Goal: Task Accomplishment & Management: Use online tool/utility

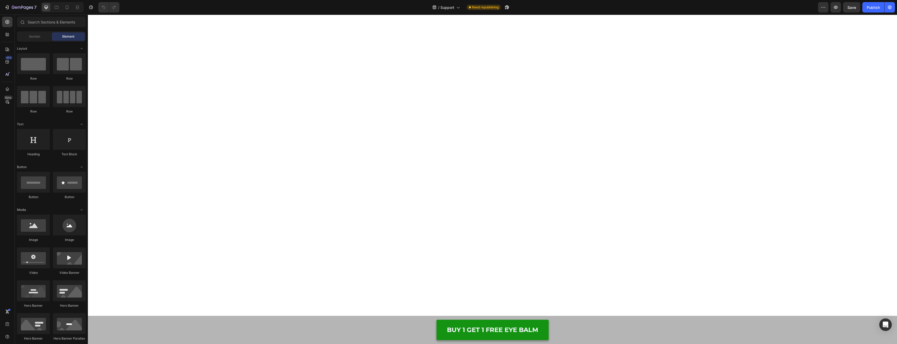
scroll to position [4508, 0]
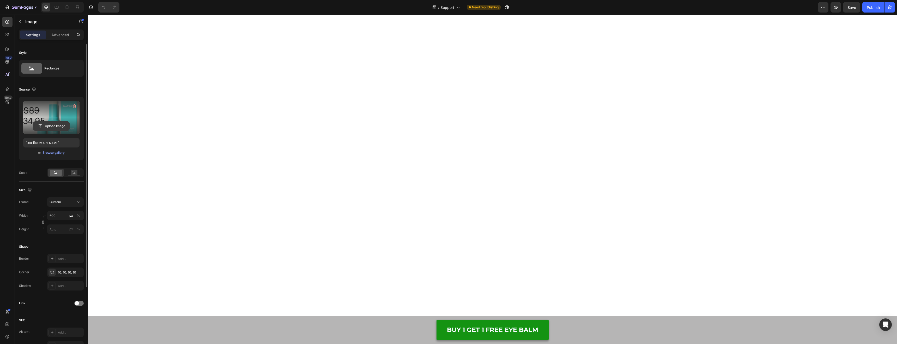
click at [58, 124] on input "file" at bounding box center [51, 125] width 36 height 9
type input "[URL][DOMAIN_NAME]"
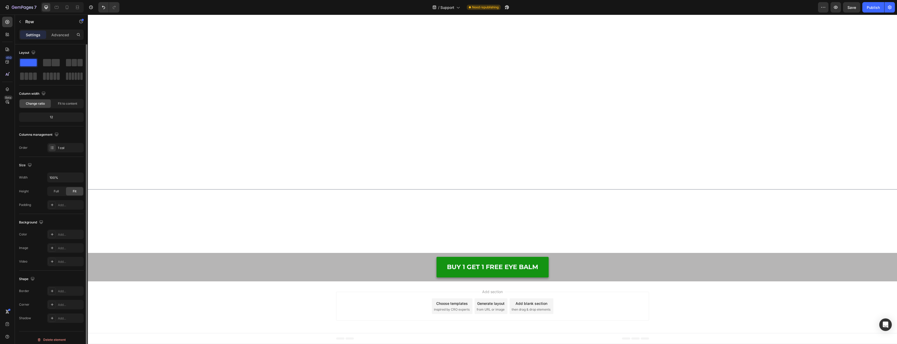
scroll to position [4660, 0]
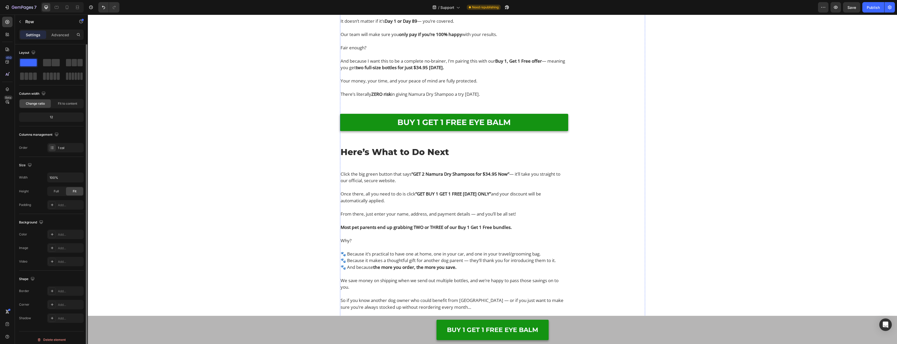
scroll to position [5112, 0]
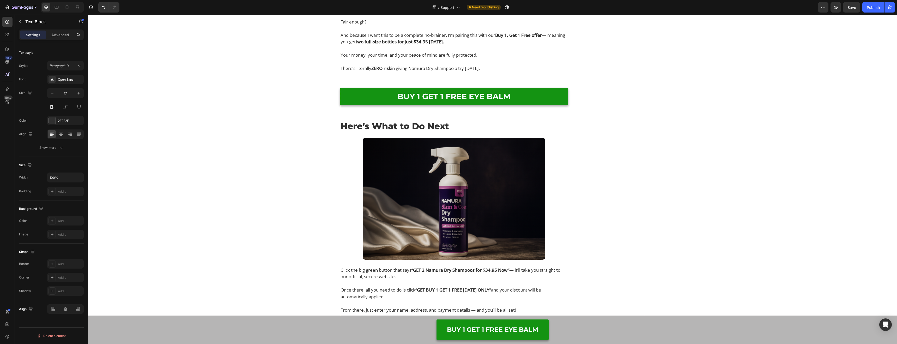
click at [444, 45] on strong "two full-size bottles for just $34.95 [DATE]." at bounding box center [400, 42] width 88 height 6
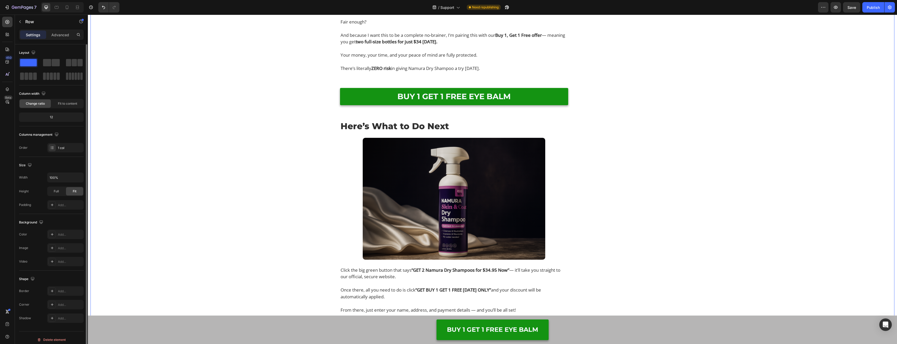
drag, startPoint x: 309, startPoint y: 205, endPoint x: 306, endPoint y: 204, distance: 3.0
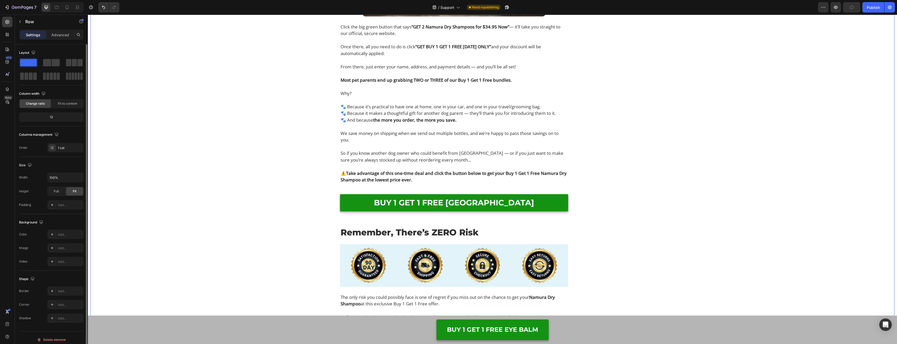
scroll to position [5385, 0]
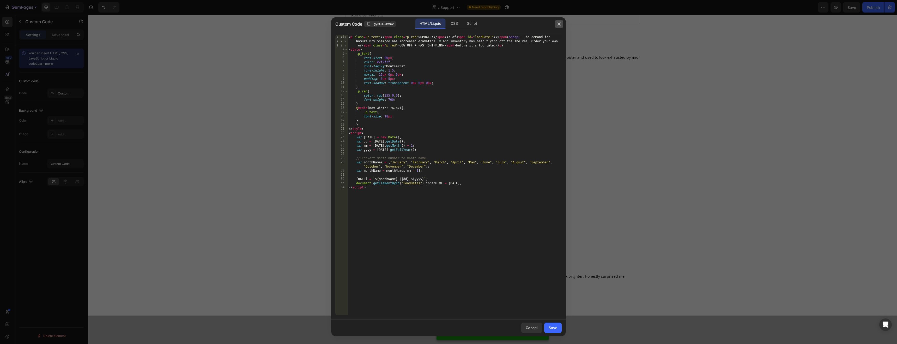
click at [559, 26] on icon "button" at bounding box center [559, 24] width 4 height 4
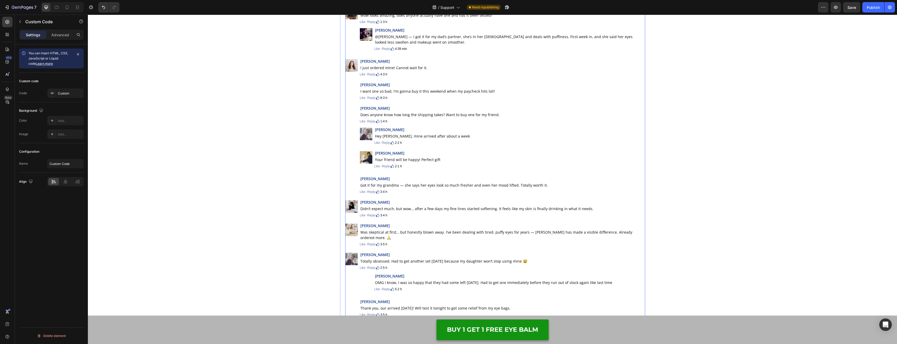
scroll to position [6589, 0]
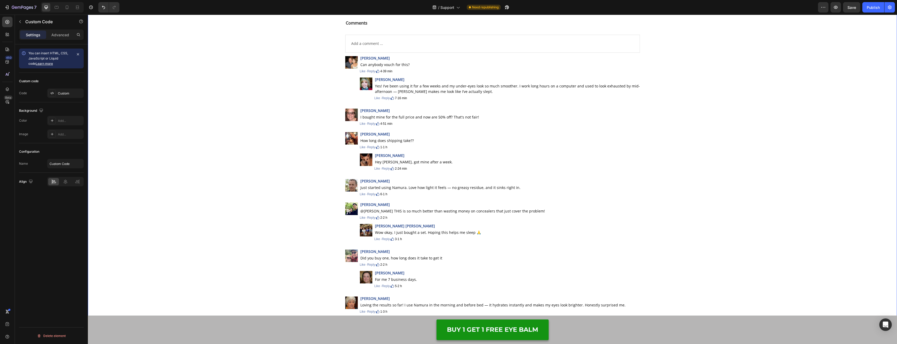
click at [291, 155] on div "Comments Text Block Add a comment ... Text Block Image [PERSON_NAME] Text Block…" at bounding box center [492, 320] width 804 height 629
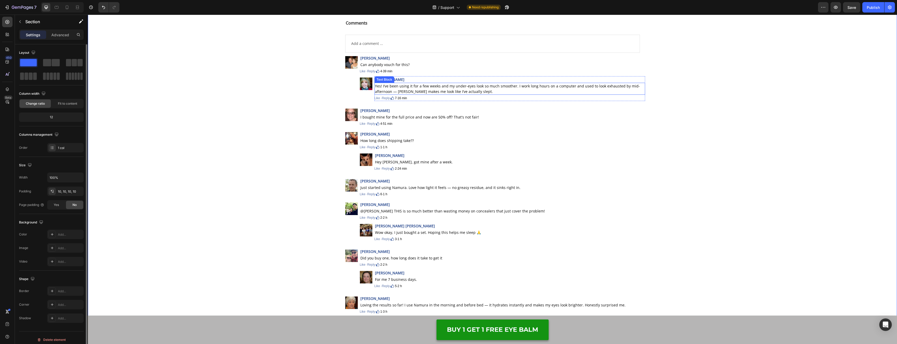
click at [414, 89] on p "Yes! I’ve been using it for a few weeks and my under-eyes look so much smoother…" at bounding box center [510, 88] width 270 height 11
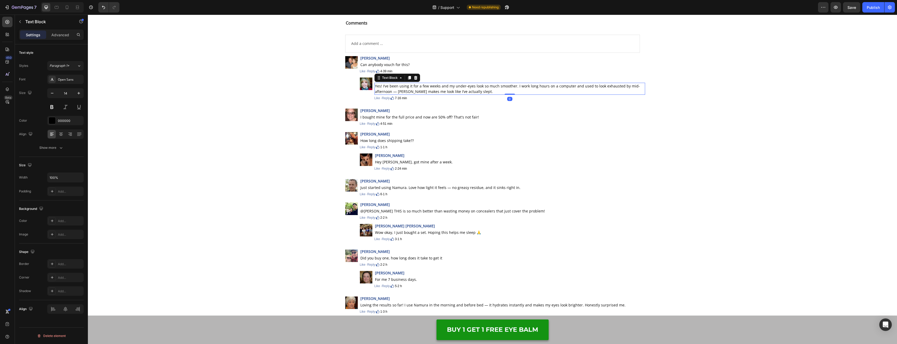
click at [414, 89] on p "Yes! I’ve been using it for a few weeks and my under-eyes look so much smoother…" at bounding box center [510, 88] width 270 height 11
click at [441, 187] on p "Just started using Namura. Love how light it feels — no greasy residue, and it …" at bounding box center [440, 187] width 160 height 5
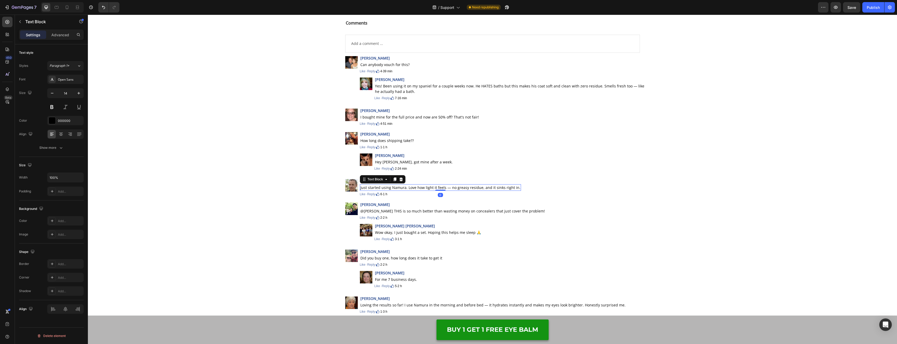
click at [441, 187] on p "Just started using Namura. Love how light it feels — no greasy residue, and it …" at bounding box center [440, 187] width 160 height 5
click at [280, 226] on div "Comments Text Block Add a comment ... Text Block Image [PERSON_NAME] Text Block…" at bounding box center [492, 320] width 804 height 629
click at [427, 212] on p "@[PERSON_NAME] THIS is so much better than wasting money on concealers that jus…" at bounding box center [452, 210] width 185 height 5
click at [245, 204] on div "Comments Text Block Add a comment ... Text Block Image [PERSON_NAME] Text Block…" at bounding box center [492, 320] width 804 height 629
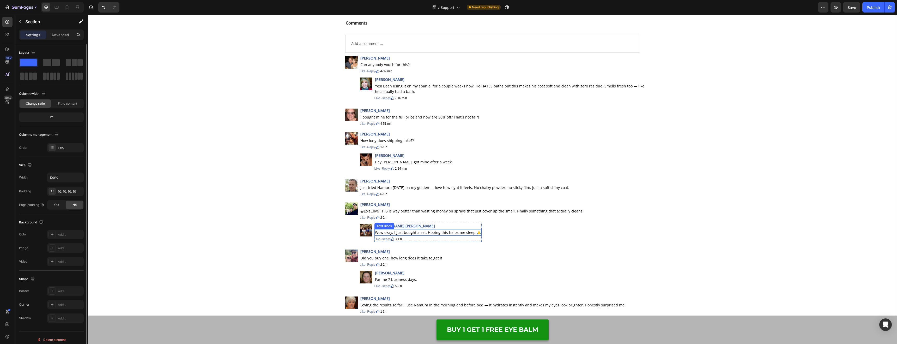
click at [432, 233] on p "Wow okay, I just bought a set. Hoping this helps me sleep 🙏" at bounding box center [428, 231] width 106 height 5
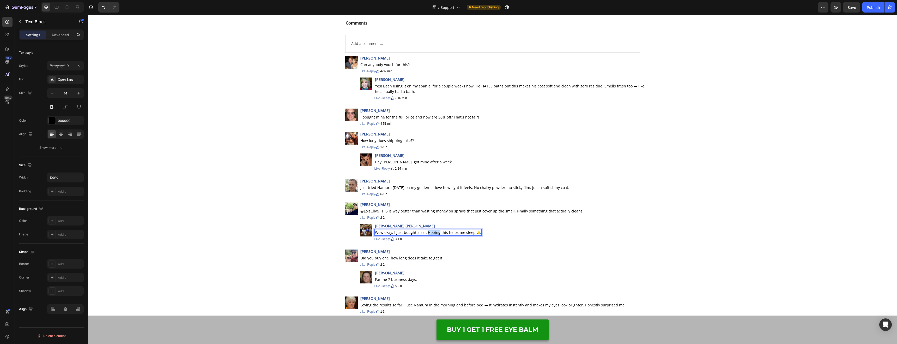
click at [432, 233] on p "Wow okay, I just bought a set. Hoping this helps me sleep 🙏" at bounding box center [428, 231] width 106 height 5
click at [224, 198] on div "Comments Text Block Add a comment ... Text Block Image [PERSON_NAME] Text Block…" at bounding box center [492, 320] width 804 height 629
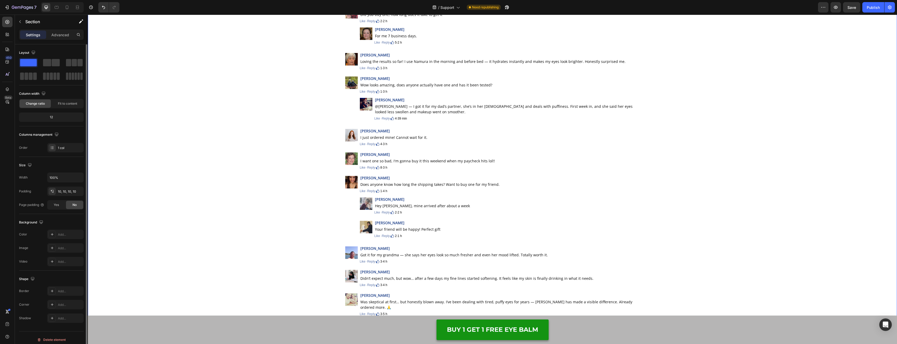
scroll to position [6832, 0]
click at [422, 62] on p "Loving the results so far! I use Namura in the morning and before bed — it hydr…" at bounding box center [492, 61] width 265 height 5
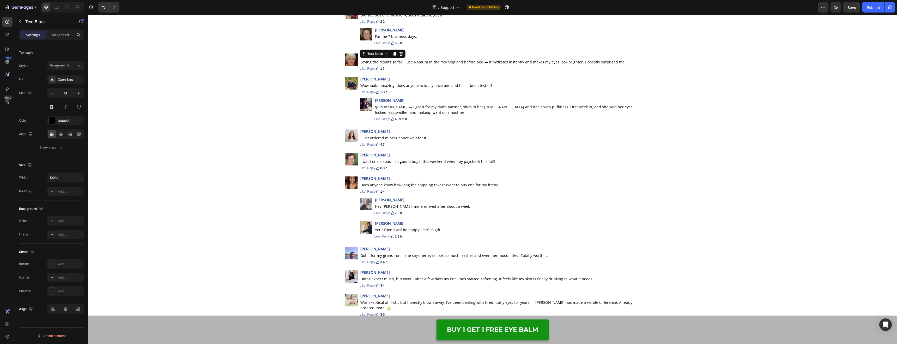
click at [422, 62] on p "Loving the results so far! I use Namura in the morning and before bed — it hydr…" at bounding box center [492, 61] width 265 height 5
click at [404, 85] on p "Wow looks amazing, does anyone actually have one and has it been tested?" at bounding box center [502, 85] width 284 height 5
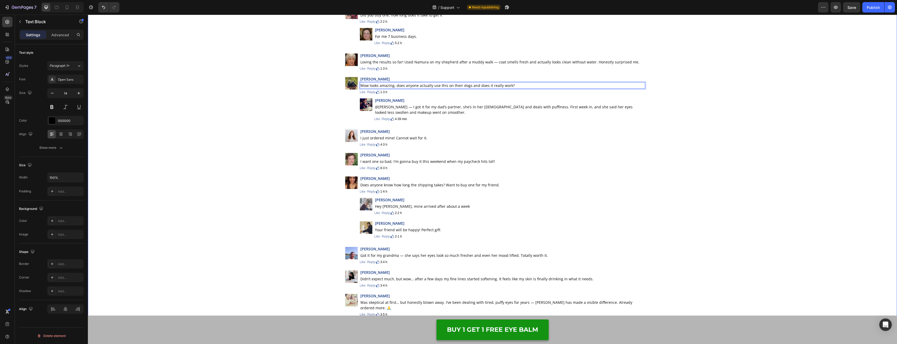
click at [306, 87] on div "Comments Text Block Add a comment ... Text Block Image [PERSON_NAME] Text Block…" at bounding box center [492, 78] width 804 height 629
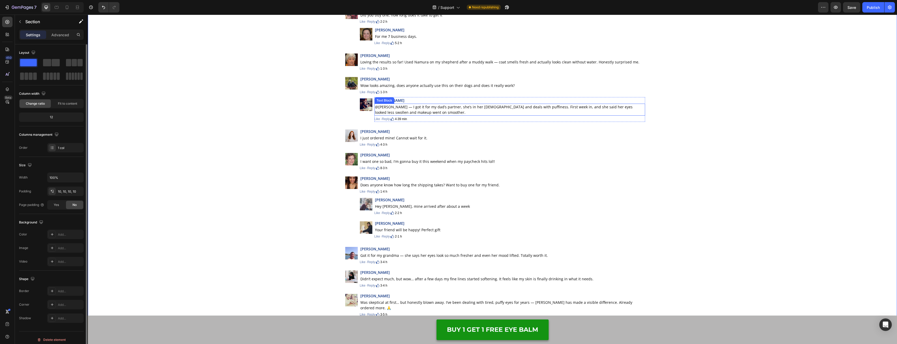
click at [417, 106] on p "@[PERSON_NAME] — I got it for my dad’s partner, she’s in her [DEMOGRAPHIC_DATA]…" at bounding box center [510, 109] width 270 height 11
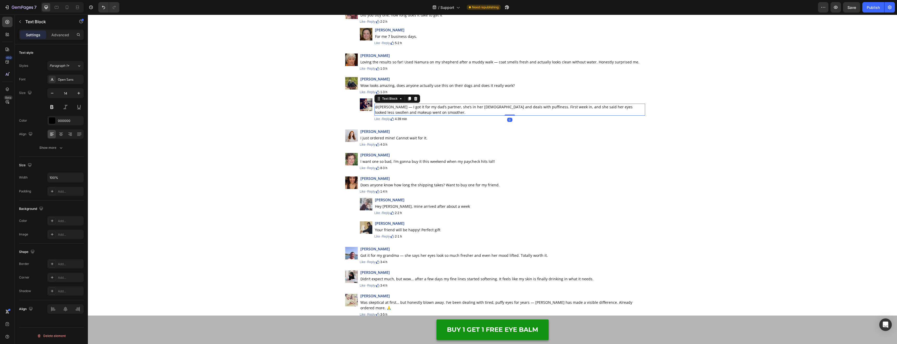
click at [417, 106] on p "@[PERSON_NAME] — I got it for my dad’s partner, she’s in her [DEMOGRAPHIC_DATA]…" at bounding box center [510, 109] width 270 height 11
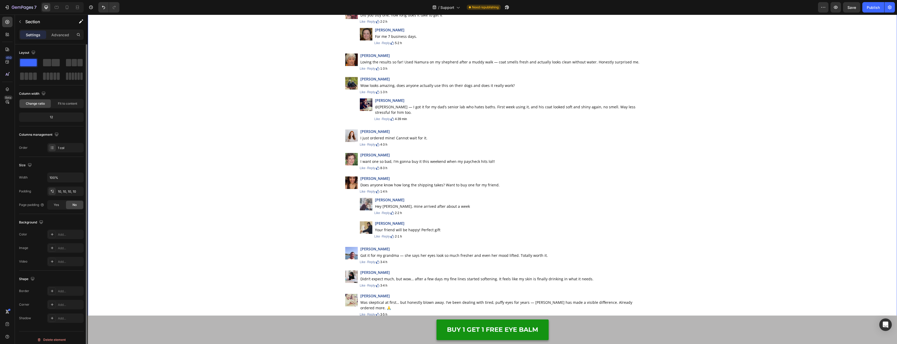
click at [271, 108] on div "Comments Text Block Add a comment ... Text Block Image [PERSON_NAME] Text Block…" at bounding box center [492, 78] width 804 height 629
click at [399, 135] on p "I just ordered mine! Cannot wait for it." at bounding box center [393, 137] width 67 height 5
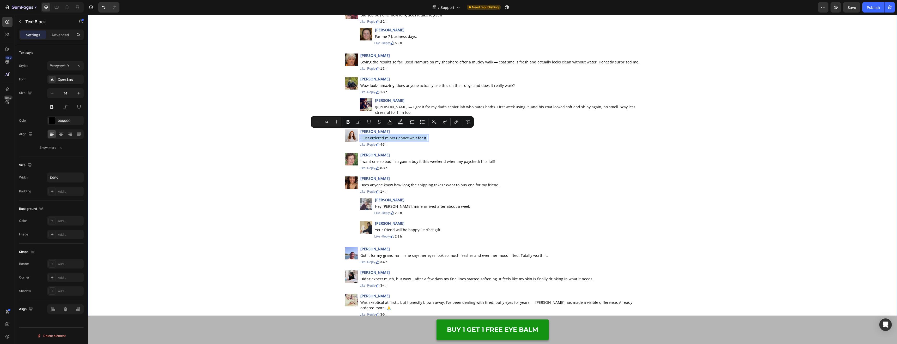
click at [264, 151] on div "Comments Text Block Add a comment ... Text Block Image [PERSON_NAME] Text Block…" at bounding box center [492, 78] width 804 height 629
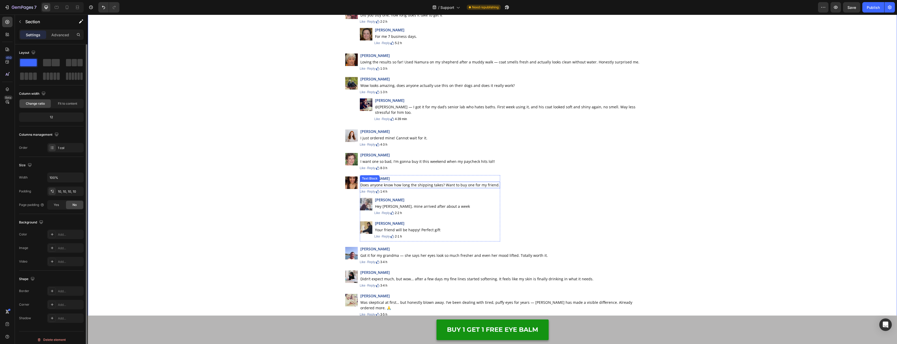
click at [455, 182] on p "Does anyone know how long the shipping takes? Want to buy one for my friend." at bounding box center [429, 184] width 139 height 5
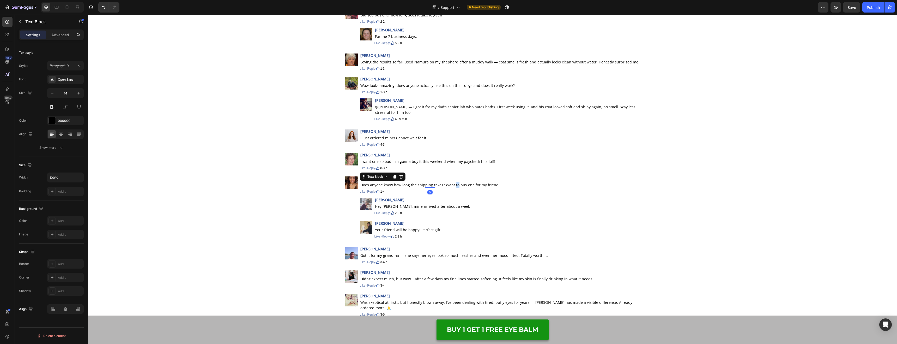
click at [455, 182] on p "Does anyone know how long the shipping takes? Want to buy one for my friend." at bounding box center [429, 184] width 139 height 5
drag, startPoint x: 342, startPoint y: 163, endPoint x: 323, endPoint y: 163, distance: 19.8
click at [343, 163] on div "Comments Text Block Add a comment ... Text Block Image [PERSON_NAME] Text Block…" at bounding box center [493, 80] width 300 height 618
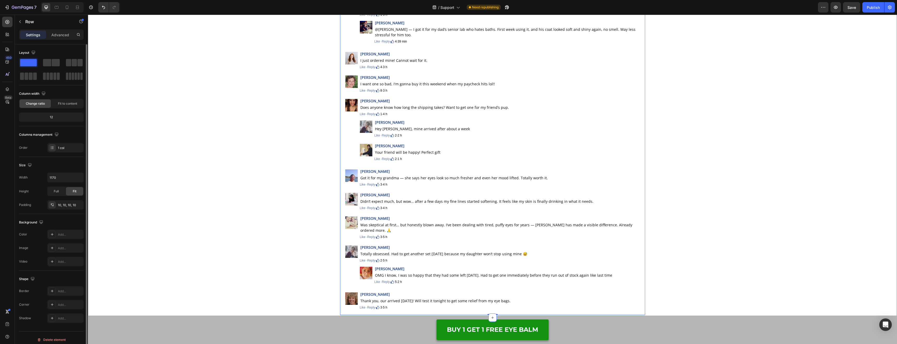
scroll to position [6931, 0]
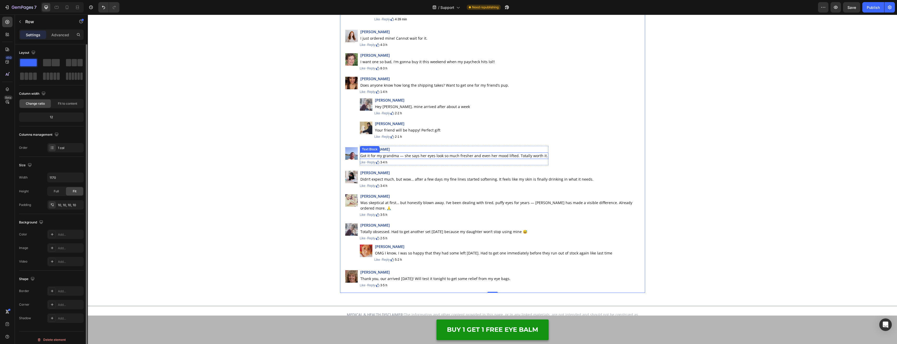
click at [416, 153] on p "Got it for my grandma — she says her eyes look so much fresher and even her moo…" at bounding box center [453, 155] width 187 height 5
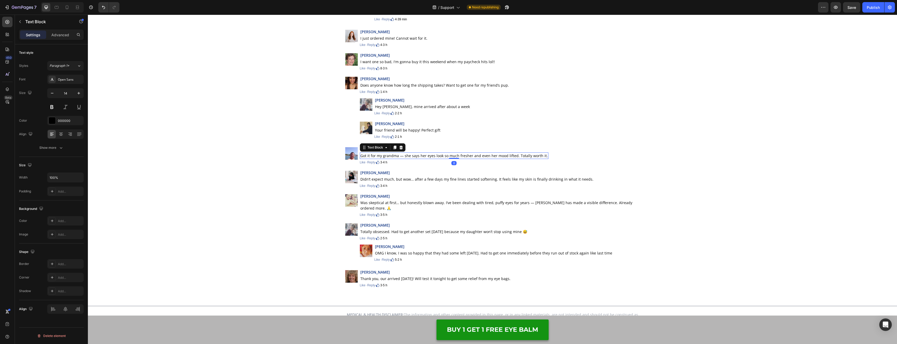
click at [416, 153] on p "Got it for my grandma — she says her eyes look so much fresher and even her moo…" at bounding box center [453, 155] width 187 height 5
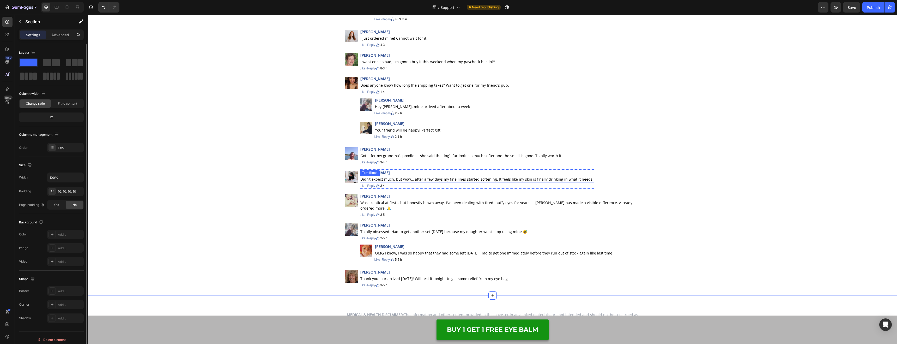
click at [440, 176] on p "Didn’t expect much, but wow… after a few days my fine lines started softening. …" at bounding box center [476, 178] width 233 height 5
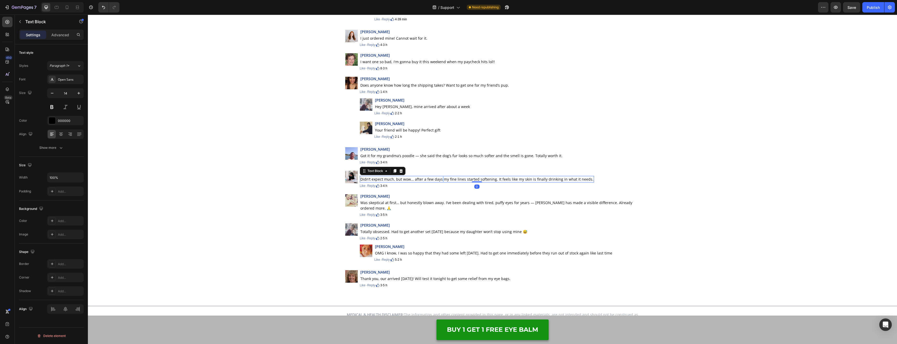
click at [440, 176] on p "Didn’t expect much, but wow… after a few days my fine lines started softening. …" at bounding box center [476, 178] width 233 height 5
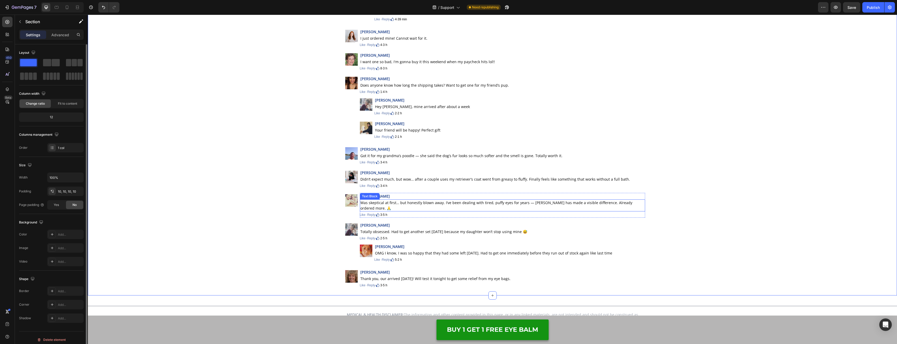
click at [419, 200] on p "Was skeptical at first… but honestly blown away. I’ve been dealing with tired, …" at bounding box center [502, 205] width 284 height 11
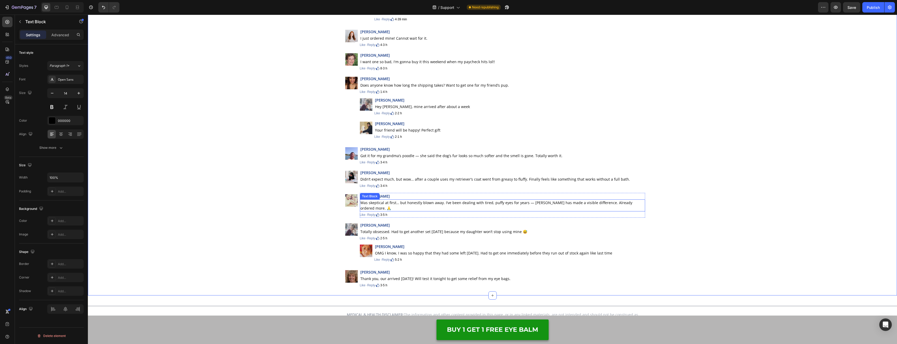
click at [419, 200] on p "Was skeptical at first… but honestly blown away. I’ve been dealing with tired, …" at bounding box center [502, 205] width 284 height 11
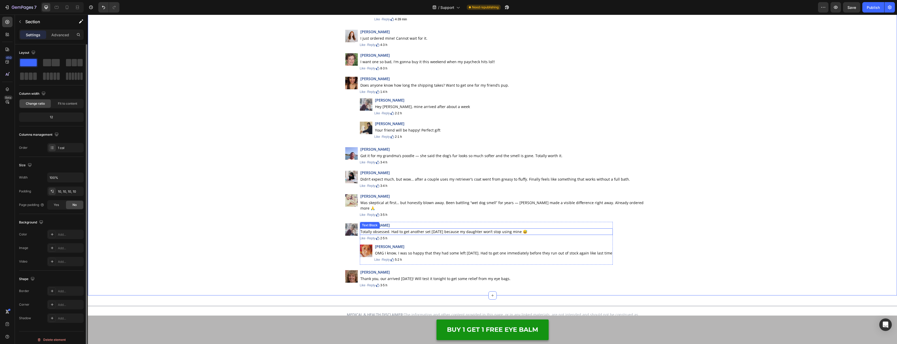
click at [407, 229] on p "Totally obsessed. Had to get another set [DATE] because my daughter won’t stop …" at bounding box center [486, 231] width 252 height 5
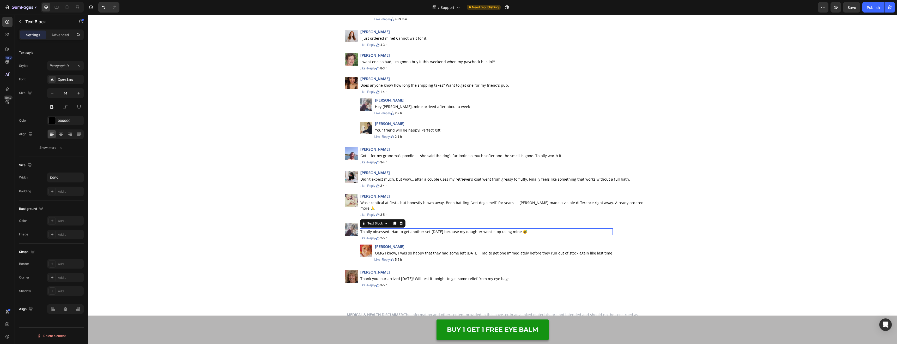
click at [407, 229] on p "Totally obsessed. Had to get another set [DATE] because my daughter won’t stop …" at bounding box center [486, 231] width 252 height 5
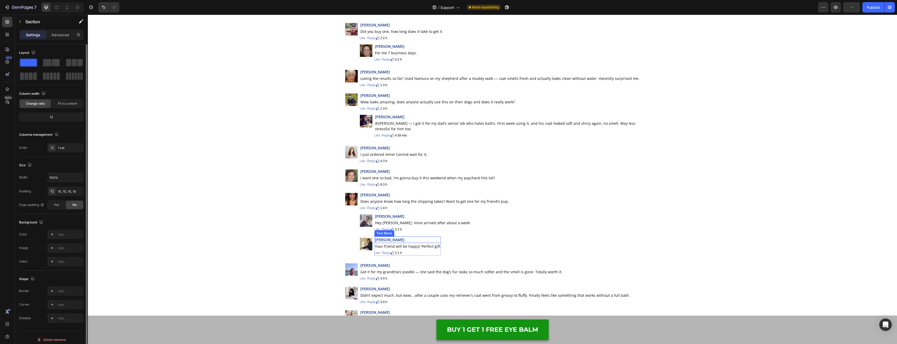
scroll to position [7037, 0]
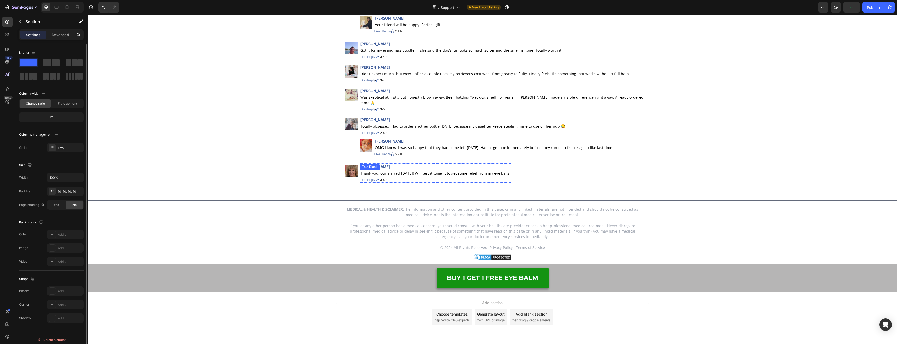
click at [410, 170] on p "Thank you, our arrived [DATE]! Will test it tonight to get some relief from my …" at bounding box center [435, 172] width 150 height 5
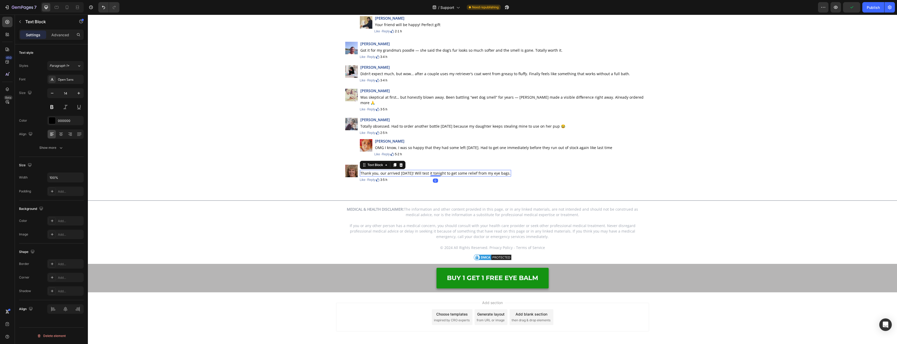
click at [410, 170] on p "Thank you, our arrived [DATE]! Will test it tonight to get some relief from my …" at bounding box center [435, 172] width 150 height 5
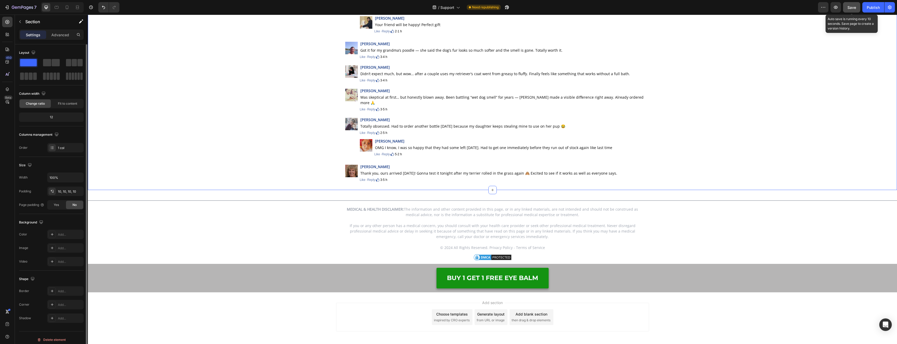
click at [850, 7] on span "Save" at bounding box center [851, 7] width 9 height 4
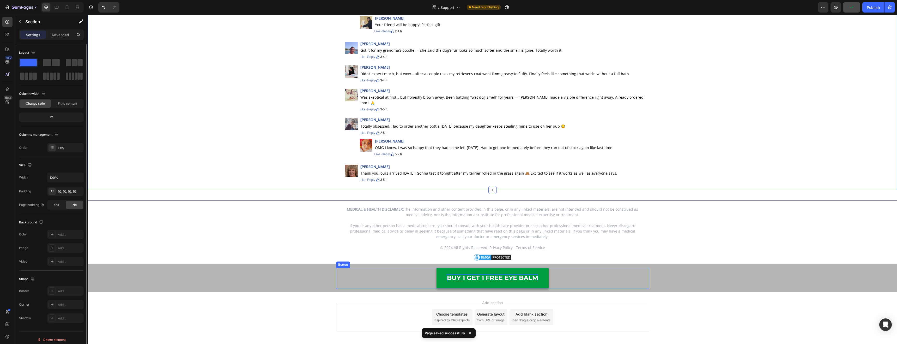
click at [491, 274] on p "BUY 1 GET 1 FREE EYE BALM" at bounding box center [492, 278] width 91 height 8
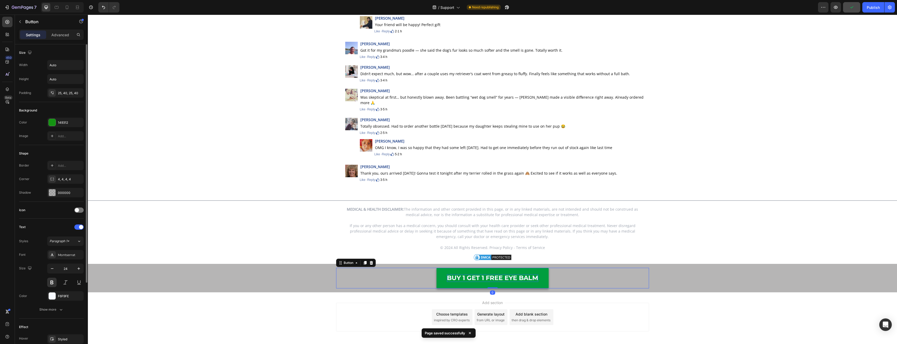
click at [491, 274] on p "BUY 1 GET 1 FREE EYE BALM" at bounding box center [492, 278] width 91 height 8
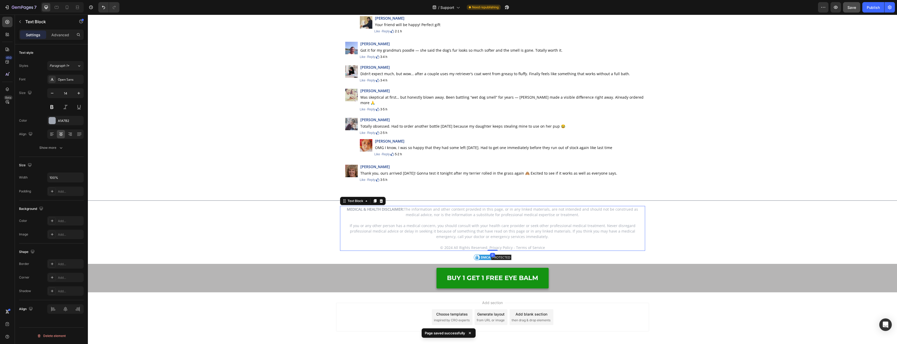
click at [346, 223] on p "If you or any other person has a medical concern, you should consult with your …" at bounding box center [492, 231] width 304 height 16
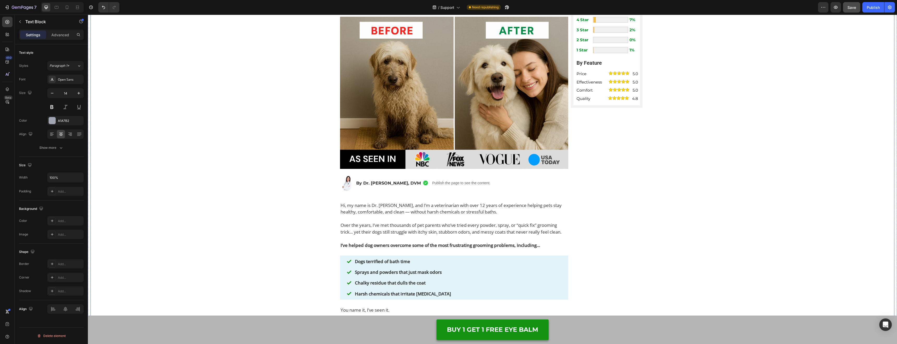
scroll to position [0, 0]
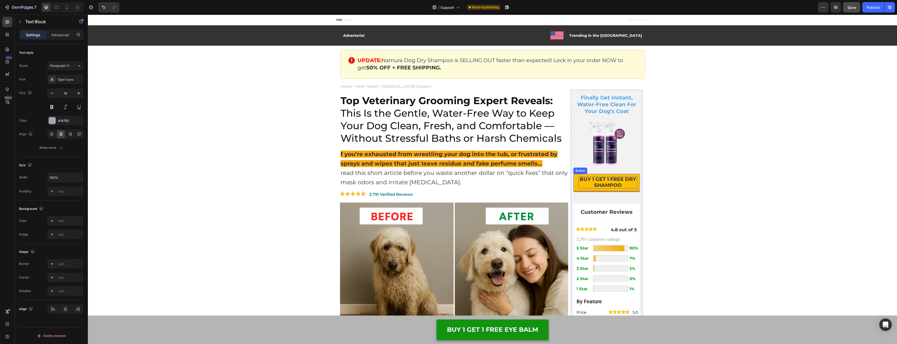
click at [617, 185] on p "BUY 1 GET 1 FREE DRY SHAMPOO" at bounding box center [608, 182] width 59 height 12
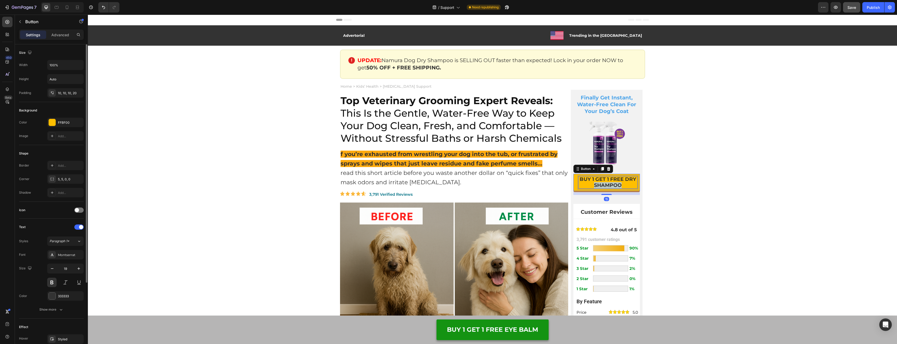
click at [617, 185] on p "BUY 1 GET 1 FREE DRY SHAMPOO" at bounding box center [608, 182] width 59 height 12
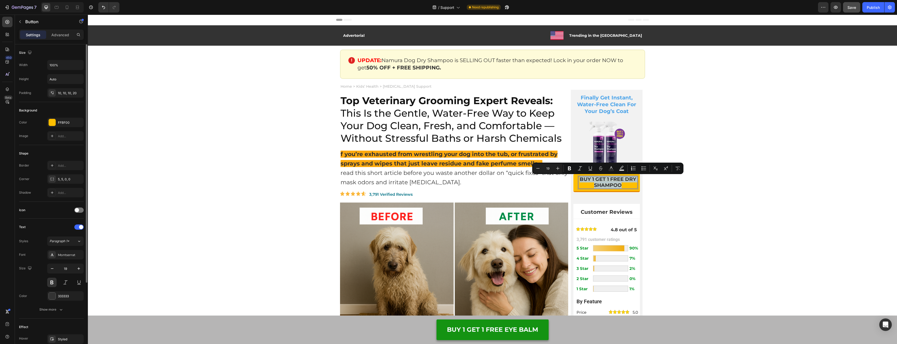
copy p "BUY 1 GET 1 FREE DRY SHAMPOO"
click at [519, 327] on p "BUY 1 GET 1 FREE EYE BALM" at bounding box center [492, 330] width 91 height 8
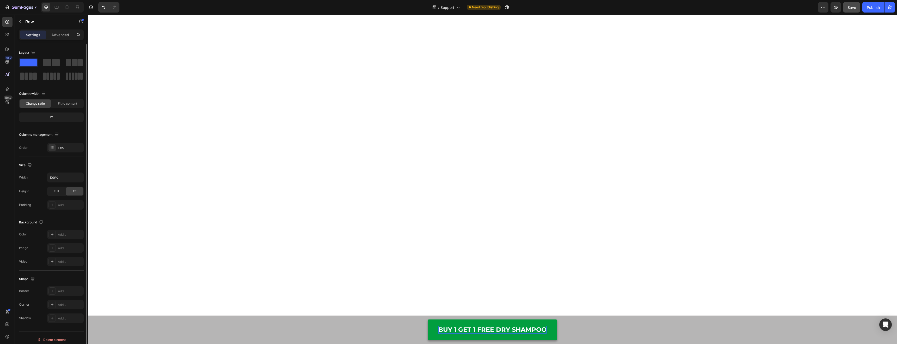
scroll to position [4809, 0]
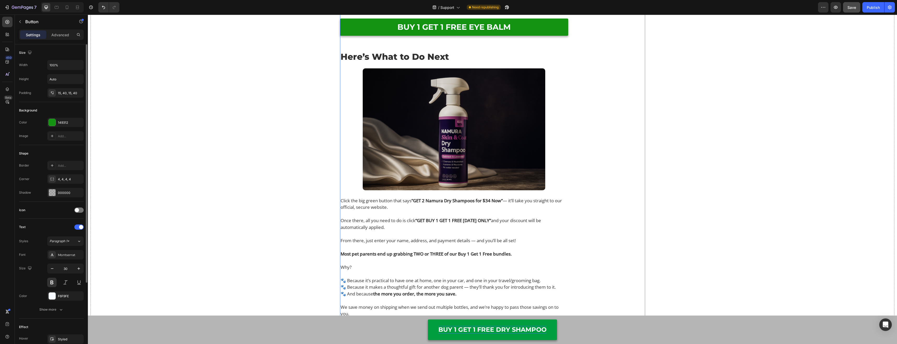
scroll to position [5186, 0]
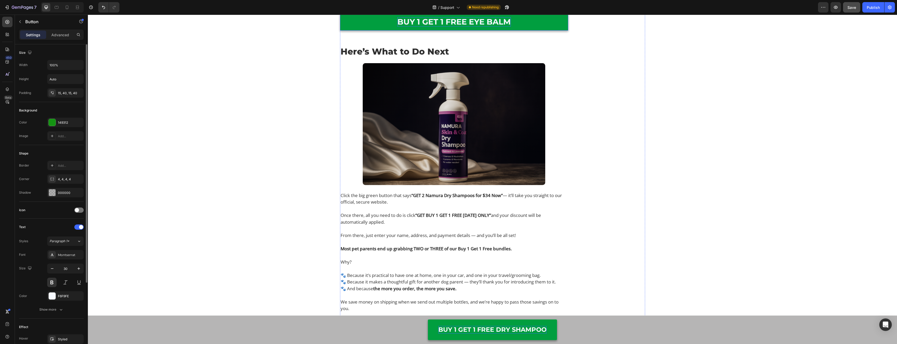
click at [473, 27] on p "BUY 1 GET 1 FREE EYE BALM" at bounding box center [453, 21] width 113 height 9
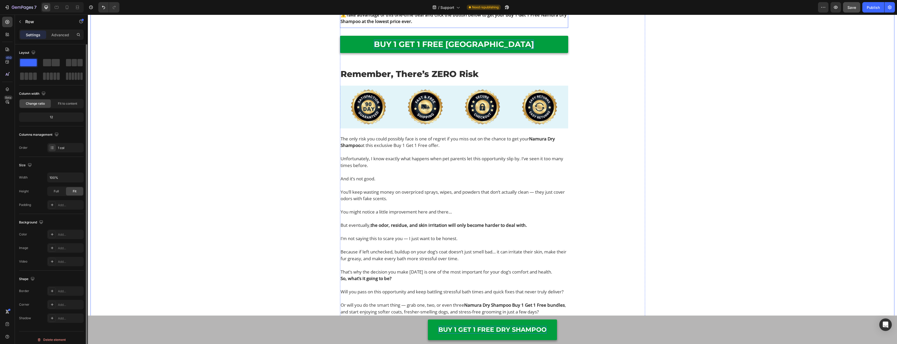
scroll to position [5519, 0]
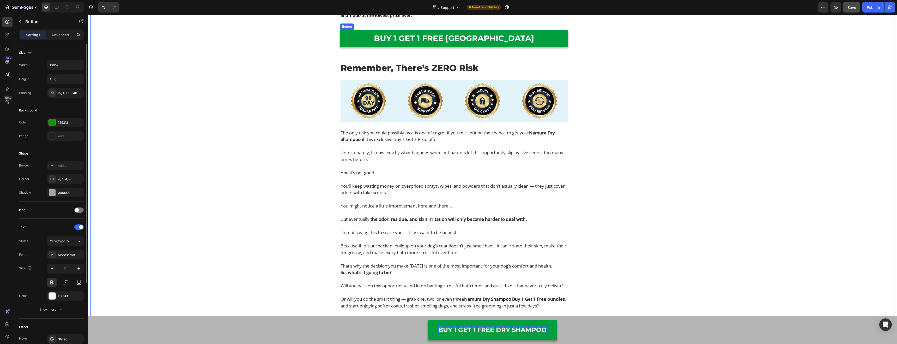
click at [426, 43] on p "BUY 1 GET 1 FREE [GEOGRAPHIC_DATA]" at bounding box center [454, 38] width 160 height 9
click at [246, 187] on div "You Have 90 Days to Try Namura Dry Shampoo With Zero Risk! Heading Image Yes, y…" at bounding box center [492, 158] width 804 height 1494
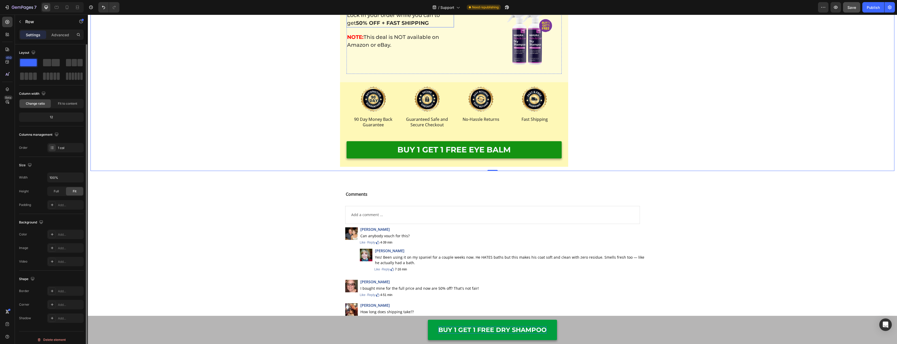
scroll to position [6390, 0]
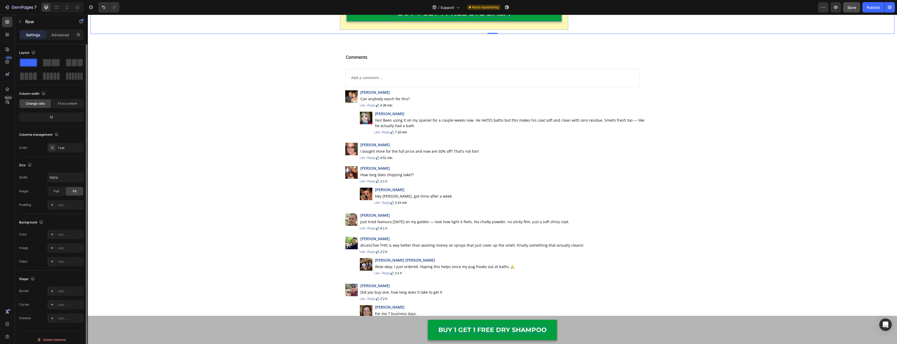
click at [439, 17] on p "BUY 1 GET 1 FREE EYE BALM" at bounding box center [453, 12] width 113 height 9
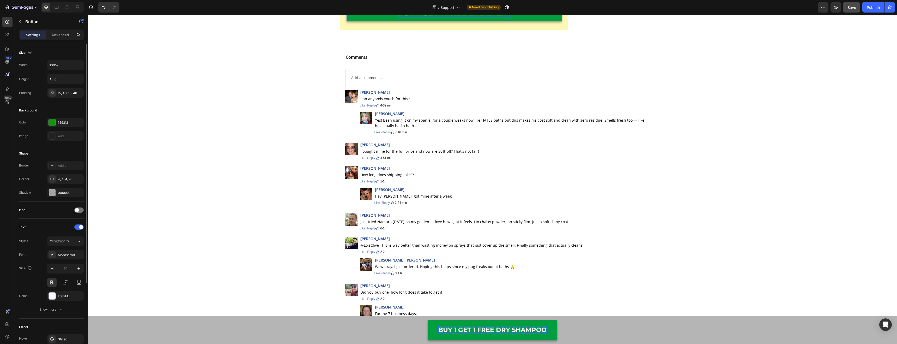
click at [439, 17] on p "BUY 1 GET 1 FREE EYE BALM" at bounding box center [453, 12] width 113 height 9
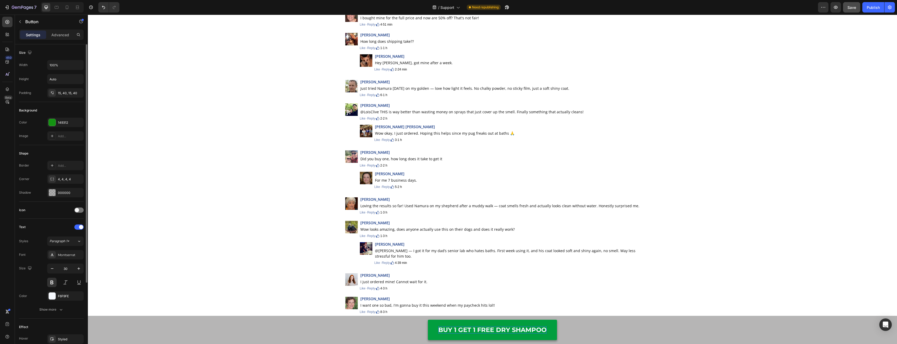
scroll to position [6567, 0]
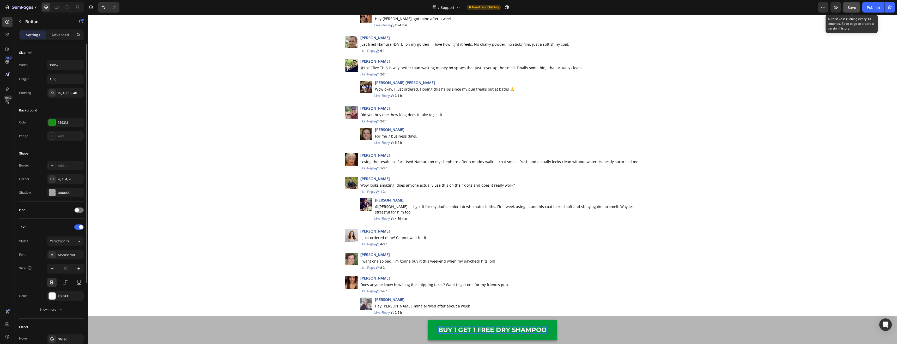
click at [850, 8] on span "Save" at bounding box center [851, 7] width 9 height 4
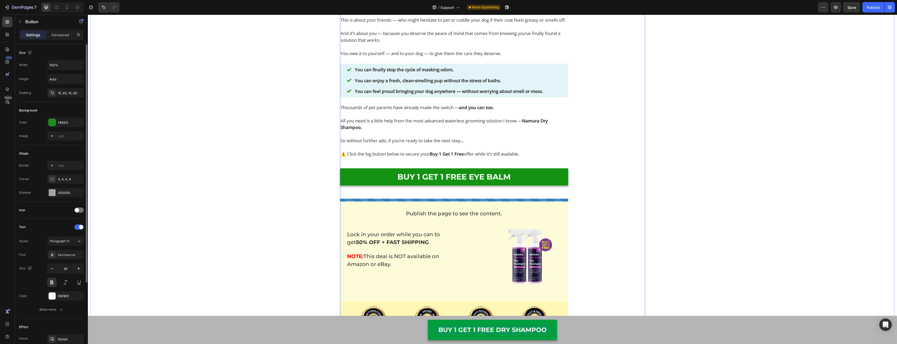
scroll to position [5909, 0]
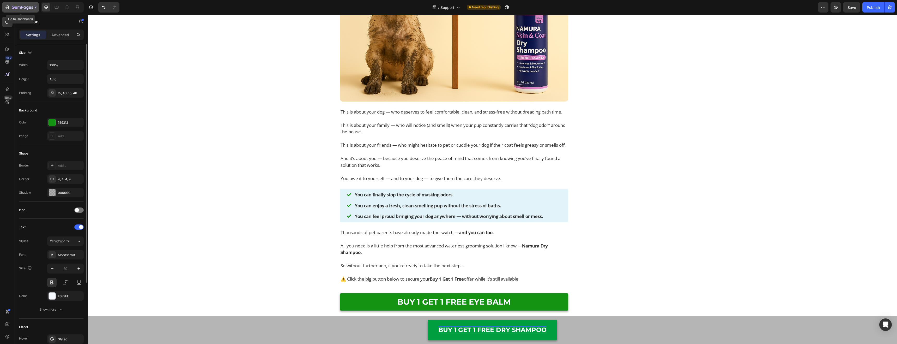
click at [29, 7] on icon "button" at bounding box center [30, 7] width 2 height 2
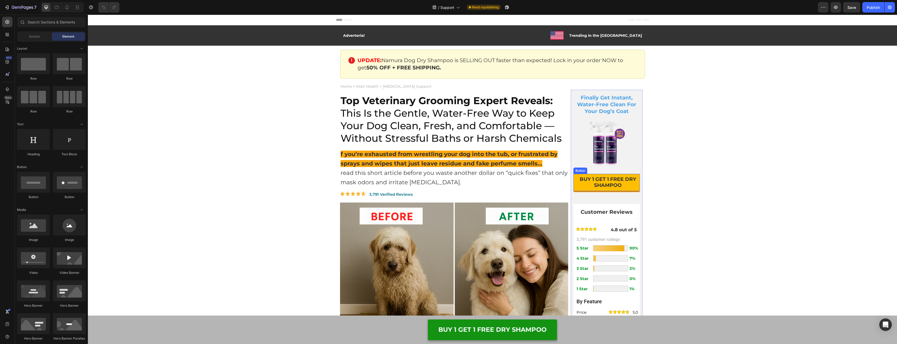
click at [629, 188] on link "BUY 1 GET 1 FREE DRY SHAMPOO" at bounding box center [606, 182] width 66 height 17
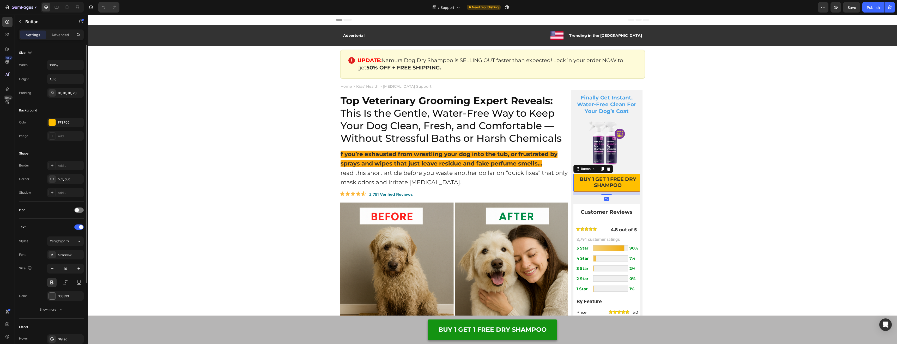
scroll to position [100, 0]
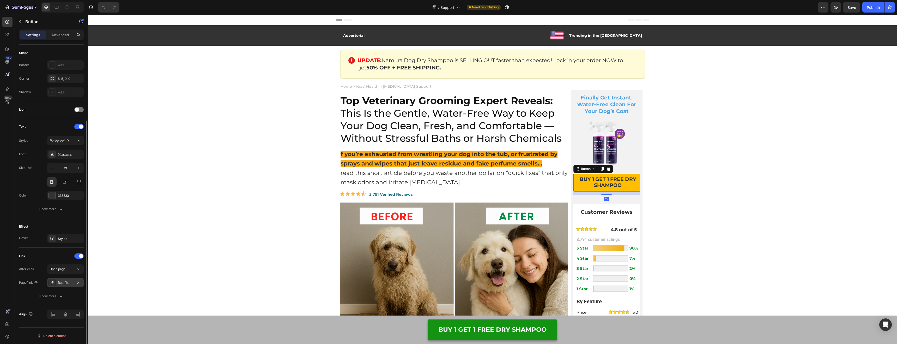
click at [60, 284] on div "[URL][DOMAIN_NAME]" at bounding box center [65, 282] width 15 height 5
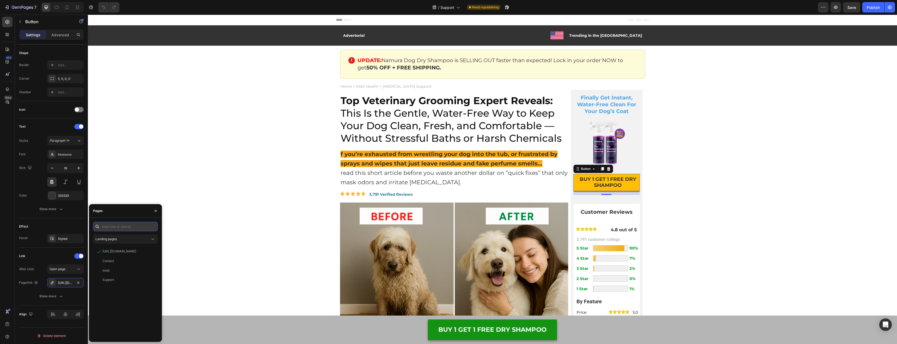
click at [140, 228] on input "text" at bounding box center [125, 226] width 65 height 9
paste input "https://trynamura.com/products/dog-dry-shampoo"
type input "https://trynamura.com/products/dog-dry-shampoo"
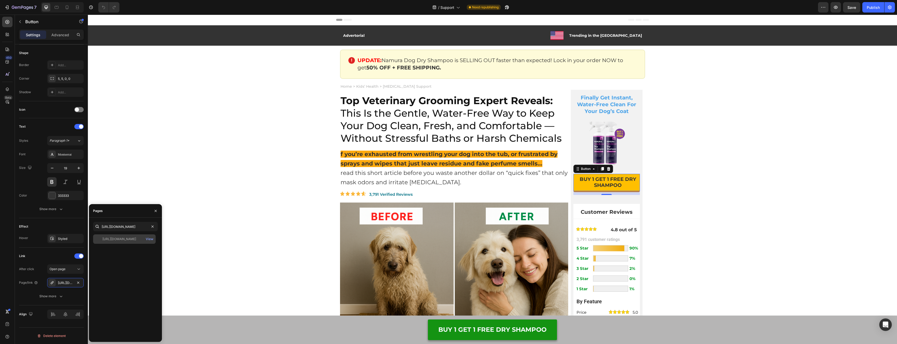
click at [132, 240] on div "https://trynamura.com/products/dog-dry-shampoo" at bounding box center [119, 238] width 34 height 5
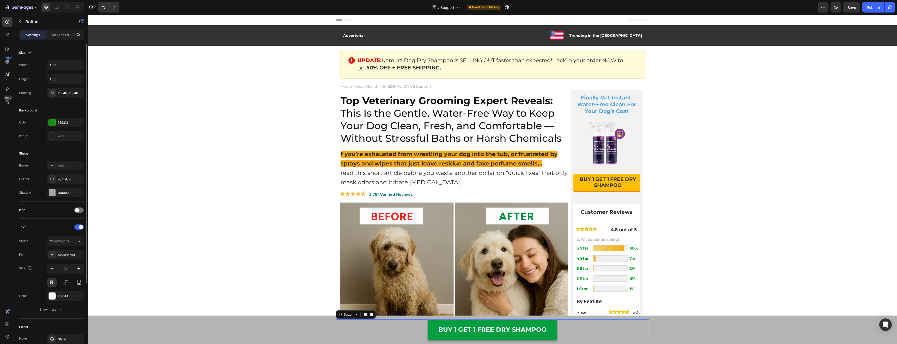
click at [431, 327] on link "BUY 1 GET 1 FREE DRY SHAMPOO" at bounding box center [492, 329] width 129 height 21
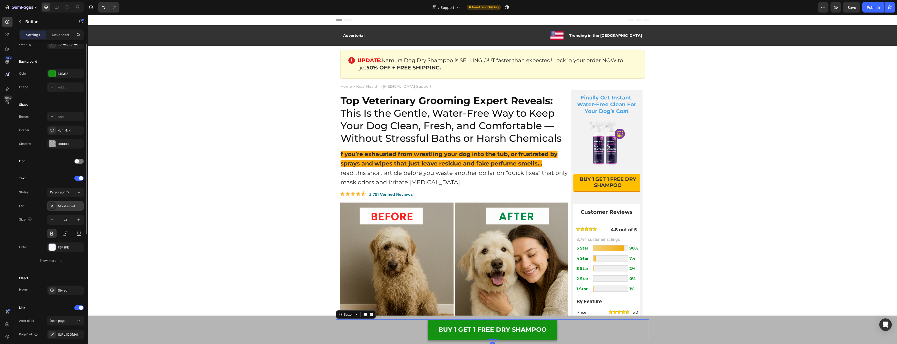
scroll to position [100, 0]
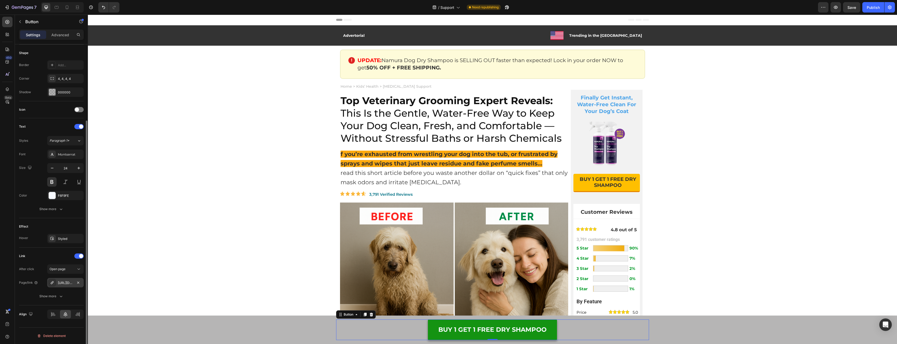
click at [66, 283] on div "[URL][DOMAIN_NAME]" at bounding box center [65, 282] width 15 height 5
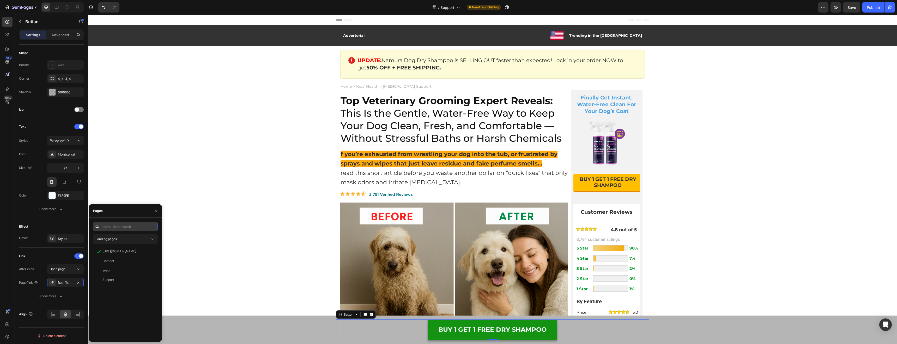
click at [131, 227] on input "text" at bounding box center [125, 226] width 65 height 9
paste input "https://trynamura.com/products/dog-dry-shampoo"
type input "https://trynamura.com/products/dog-dry-shampoo"
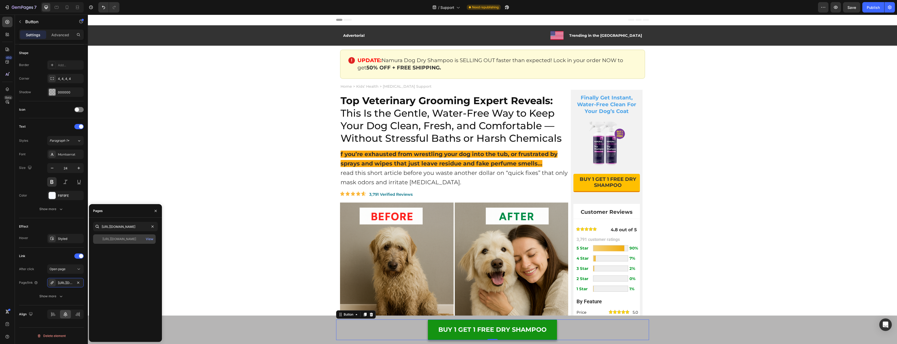
click at [126, 240] on div "https://trynamura.com/products/dog-dry-shampoo" at bounding box center [119, 238] width 34 height 5
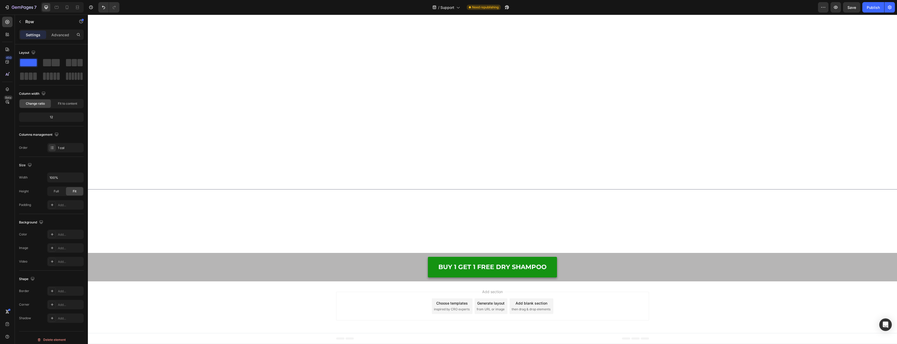
scroll to position [4842, 0]
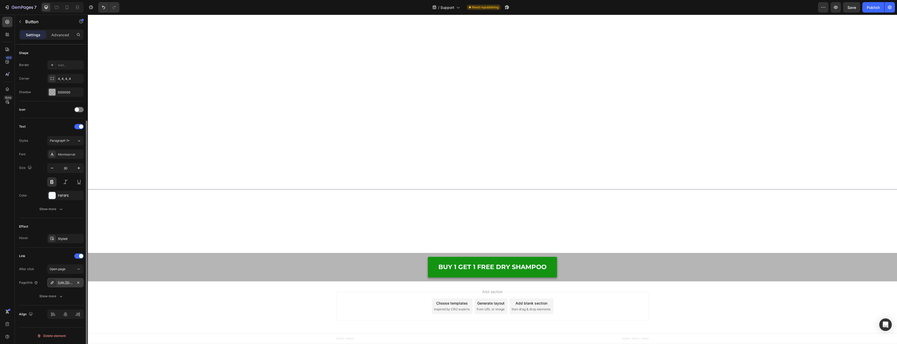
click at [62, 283] on div "[URL][DOMAIN_NAME]" at bounding box center [65, 282] width 15 height 5
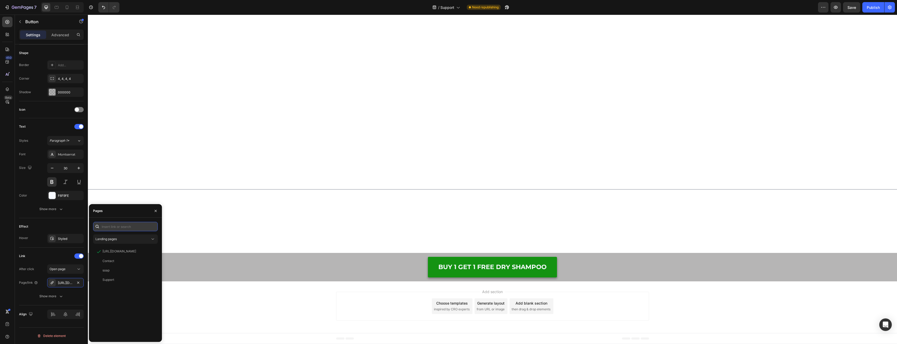
click at [123, 223] on input "text" at bounding box center [125, 226] width 65 height 9
paste input "https://trynamura.com/products/dog-dry-shampoo"
type input "https://trynamura.com/products/dog-dry-shampoo"
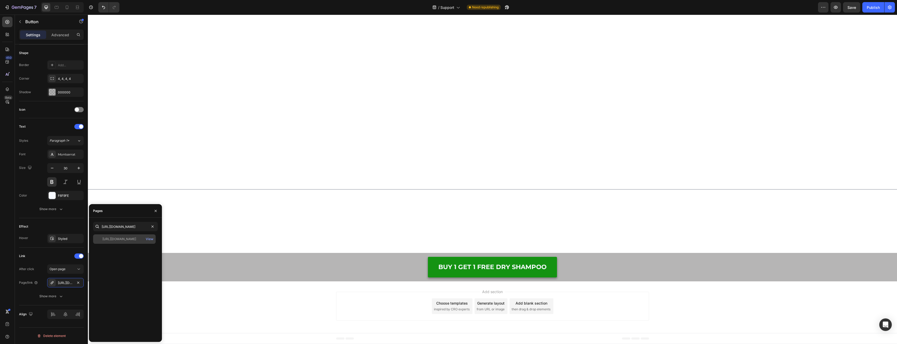
click at [129, 242] on div "https://trynamura.com/products/dog-dry-shampoo View" at bounding box center [124, 238] width 63 height 9
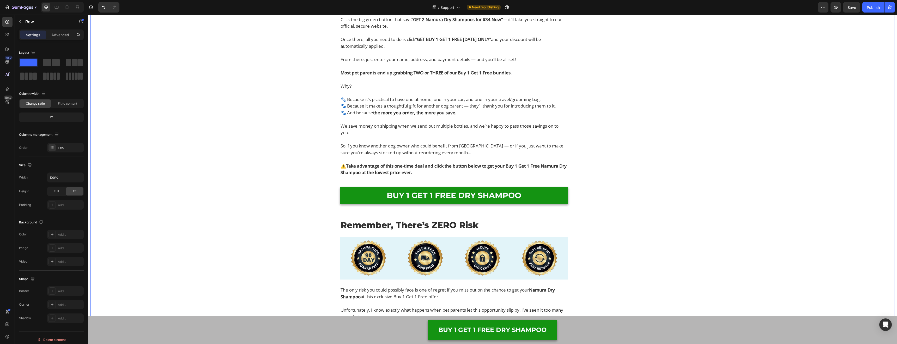
scroll to position [5544, 0]
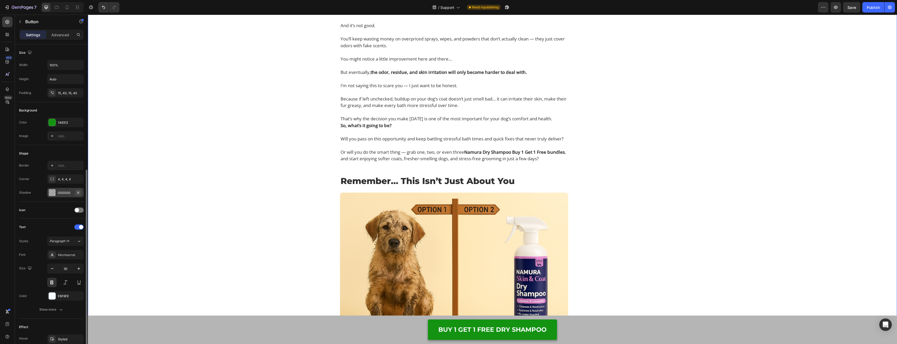
scroll to position [100, 0]
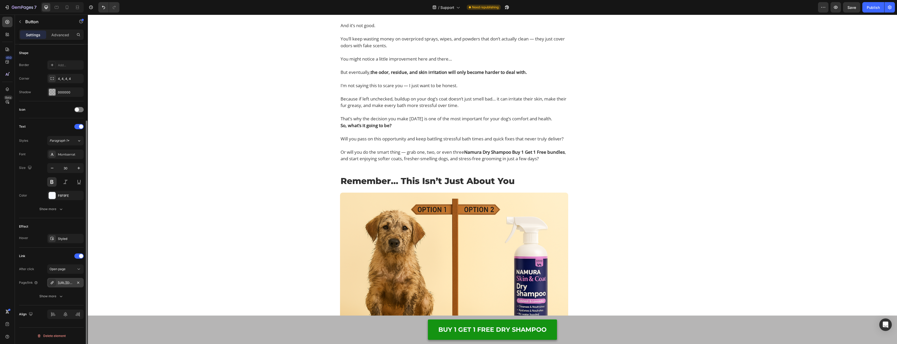
click at [62, 281] on div "[URL][DOMAIN_NAME]" at bounding box center [65, 282] width 15 height 5
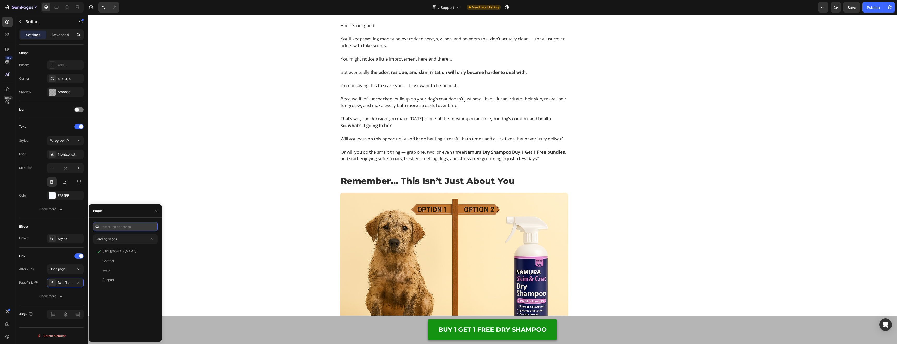
click at [126, 225] on input "text" at bounding box center [125, 226] width 65 height 9
paste input "https://trynamura.com/products/dog-dry-shampoo"
type input "https://trynamura.com/products/dog-dry-shampoo"
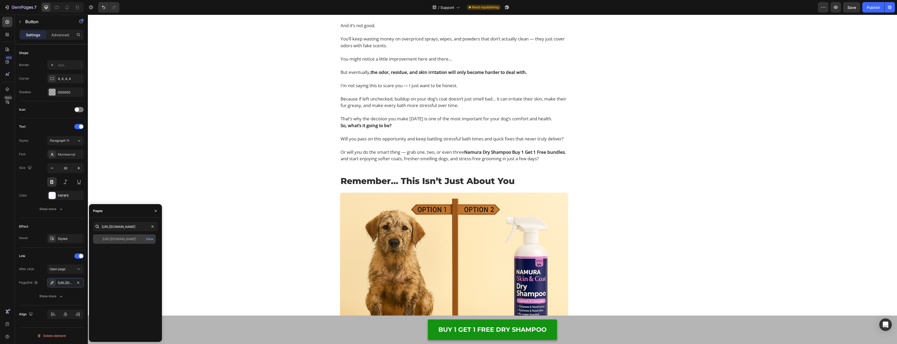
click at [121, 243] on div "https://trynamura.com/products/dog-dry-shampoo View" at bounding box center [124, 238] width 63 height 9
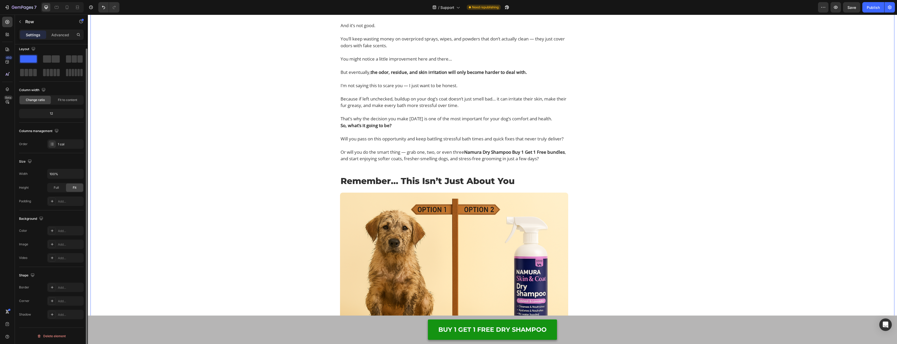
click at [281, 218] on div "You Have 90 Days to Try Namura Dry Shampoo With Zero Risk! Heading Image Yes, y…" at bounding box center [492, 71] width 804 height 1372
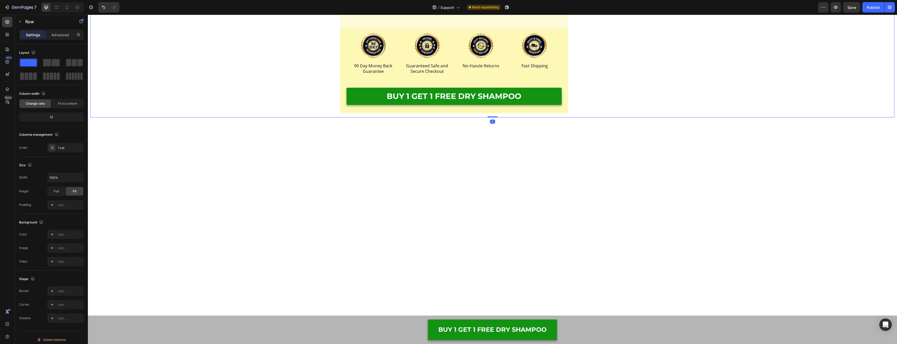
scroll to position [6192, 0]
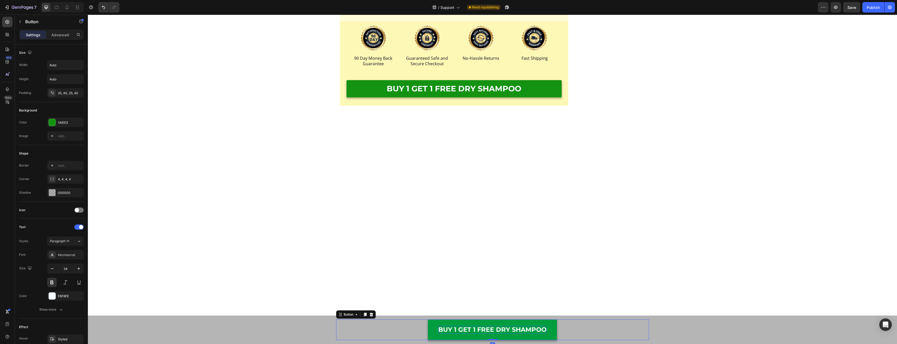
click at [516, 328] on p "BUY 1 GET 1 FREE DRY SHAMPOO" at bounding box center [492, 330] width 108 height 8
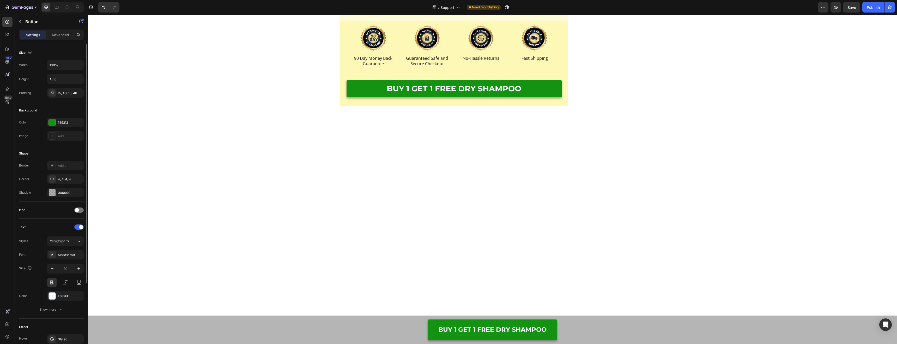
scroll to position [100, 0]
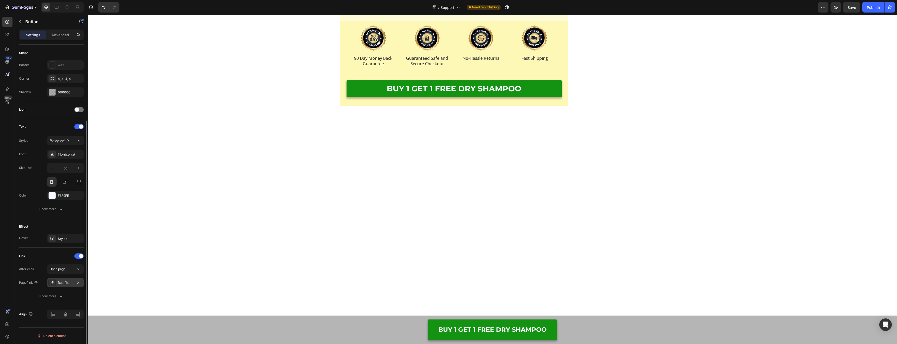
click at [61, 279] on div "[URL][DOMAIN_NAME]" at bounding box center [65, 282] width 37 height 9
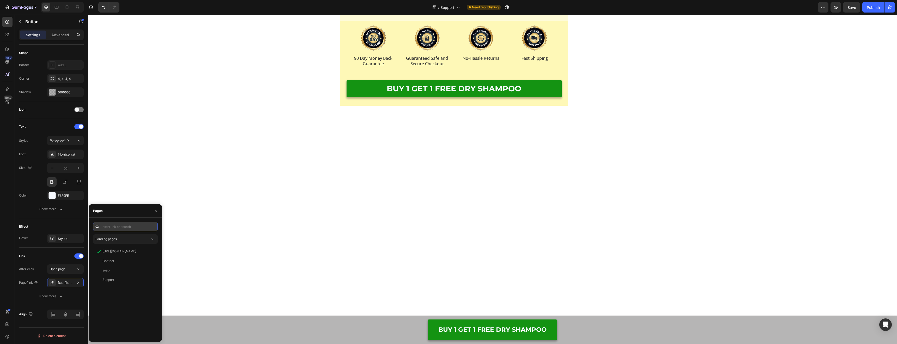
click at [107, 226] on input "text" at bounding box center [125, 226] width 65 height 9
paste input "https://trynamura.com/products/dog-dry-shampoo"
type input "https://trynamura.com/products/dog-dry-shampoo"
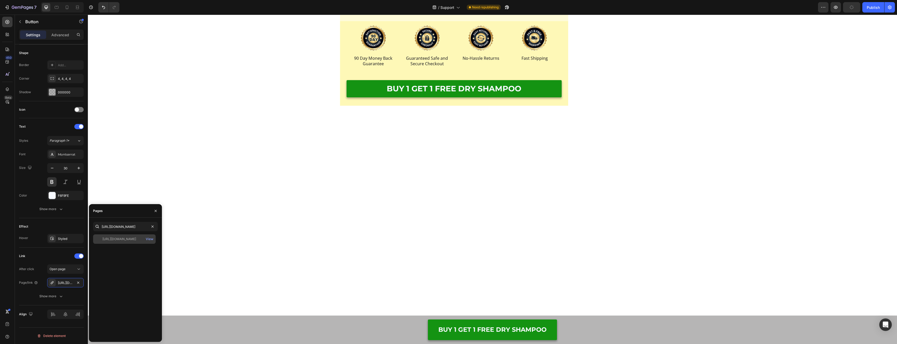
click at [120, 241] on div "https://trynamura.com/products/dog-dry-shampoo View" at bounding box center [124, 238] width 63 height 9
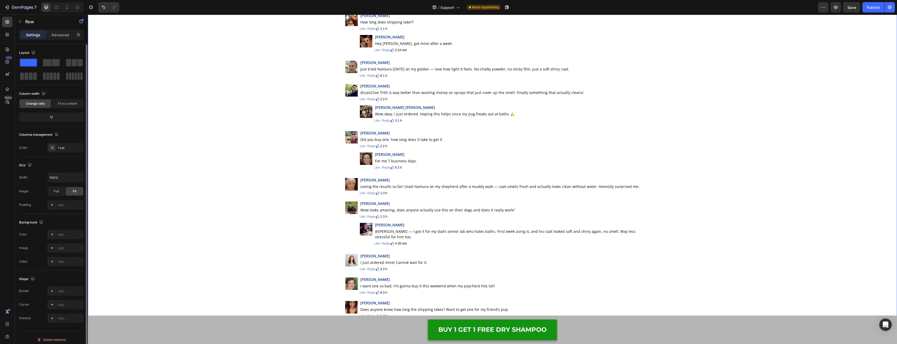
scroll to position [6421, 0]
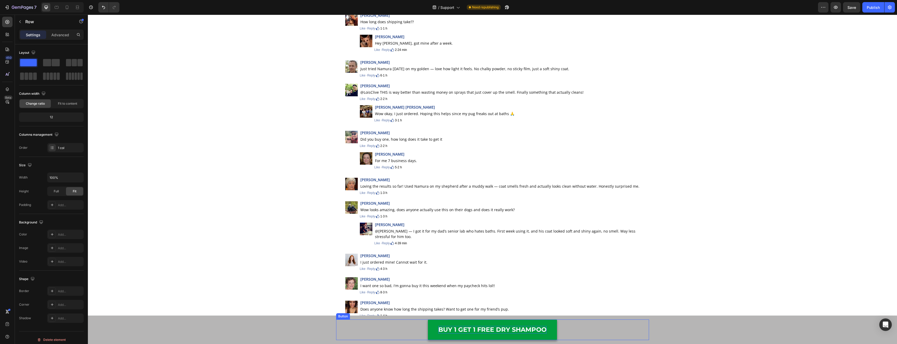
click at [495, 332] on p "BUY 1 GET 1 FREE DRY SHAMPOO" at bounding box center [492, 330] width 108 height 8
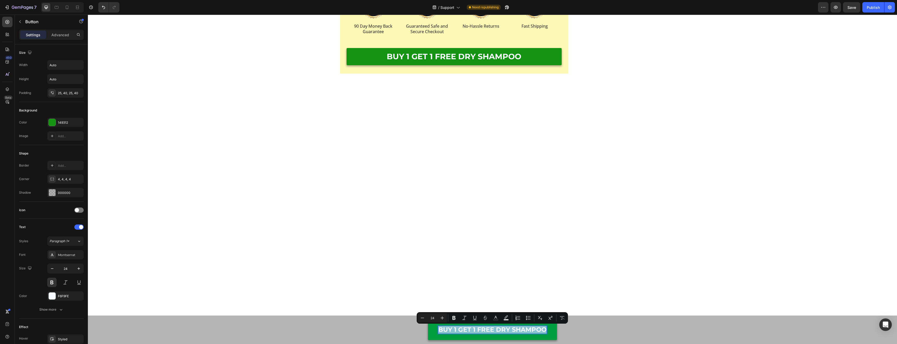
scroll to position [6206, 0]
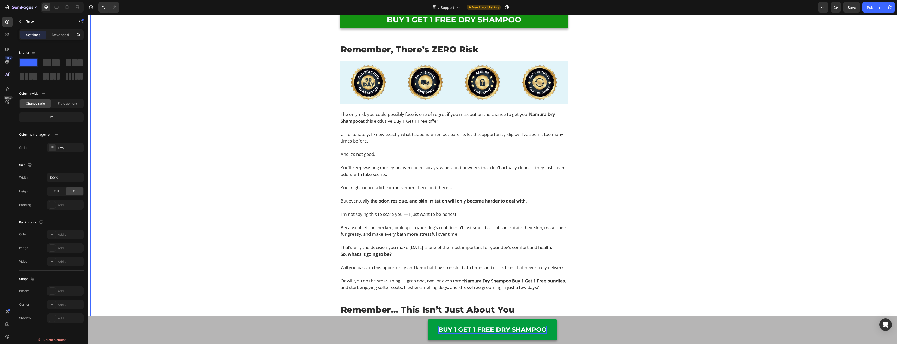
scroll to position [5149, 0]
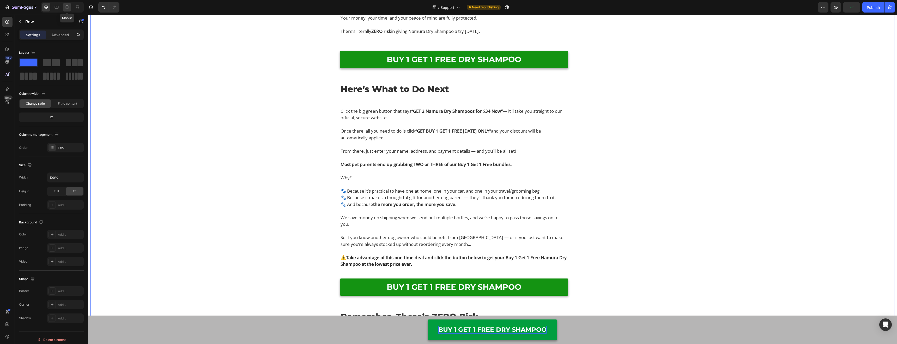
click at [68, 7] on icon at bounding box center [66, 7] width 5 height 5
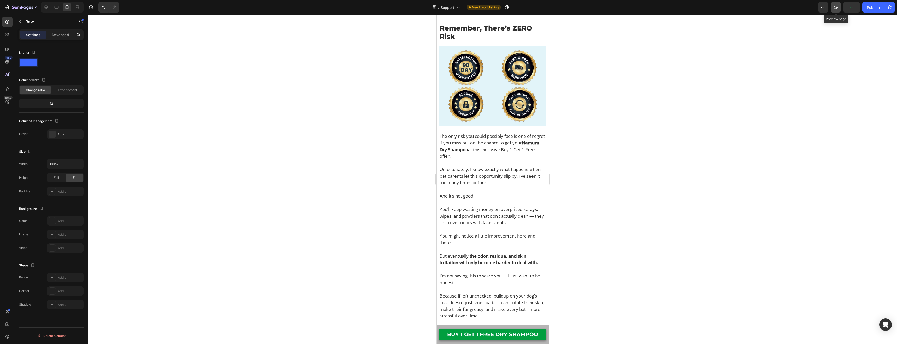
scroll to position [4896, 0]
drag, startPoint x: 847, startPoint y: 7, endPoint x: 775, endPoint y: 39, distance: 79.0
click at [847, 7] on span "Save" at bounding box center [851, 7] width 9 height 4
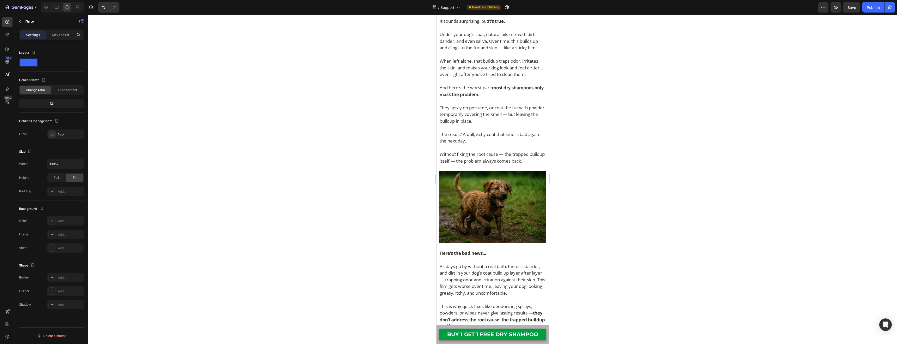
scroll to position [929, 0]
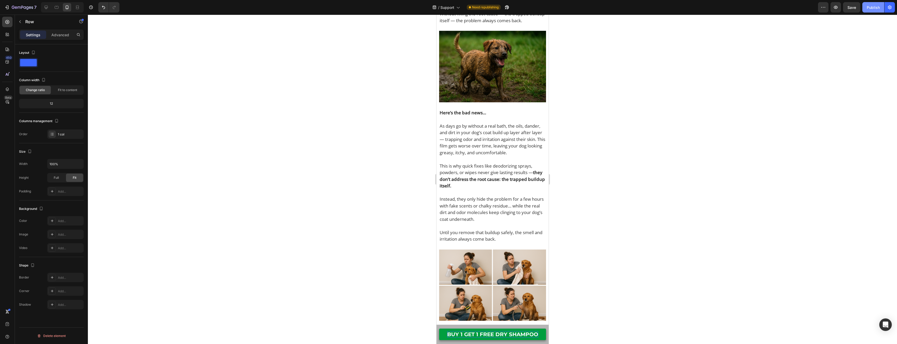
click at [871, 5] on div "Publish" at bounding box center [873, 7] width 13 height 5
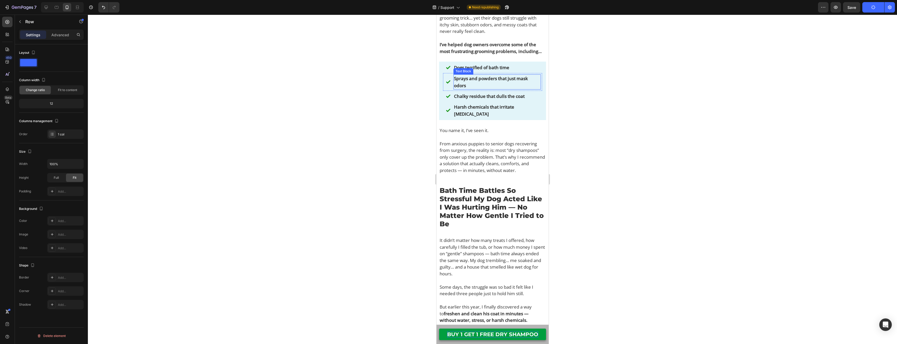
scroll to position [0, 0]
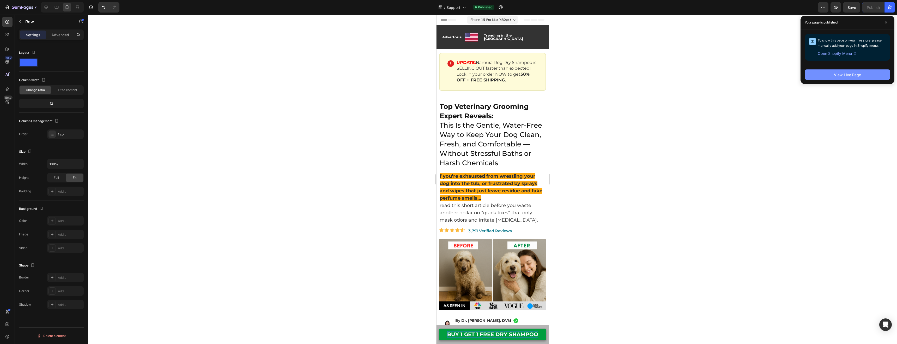
click at [858, 75] on div "View Live Page" at bounding box center [847, 74] width 27 height 5
